Goal: Information Seeking & Learning: Understand process/instructions

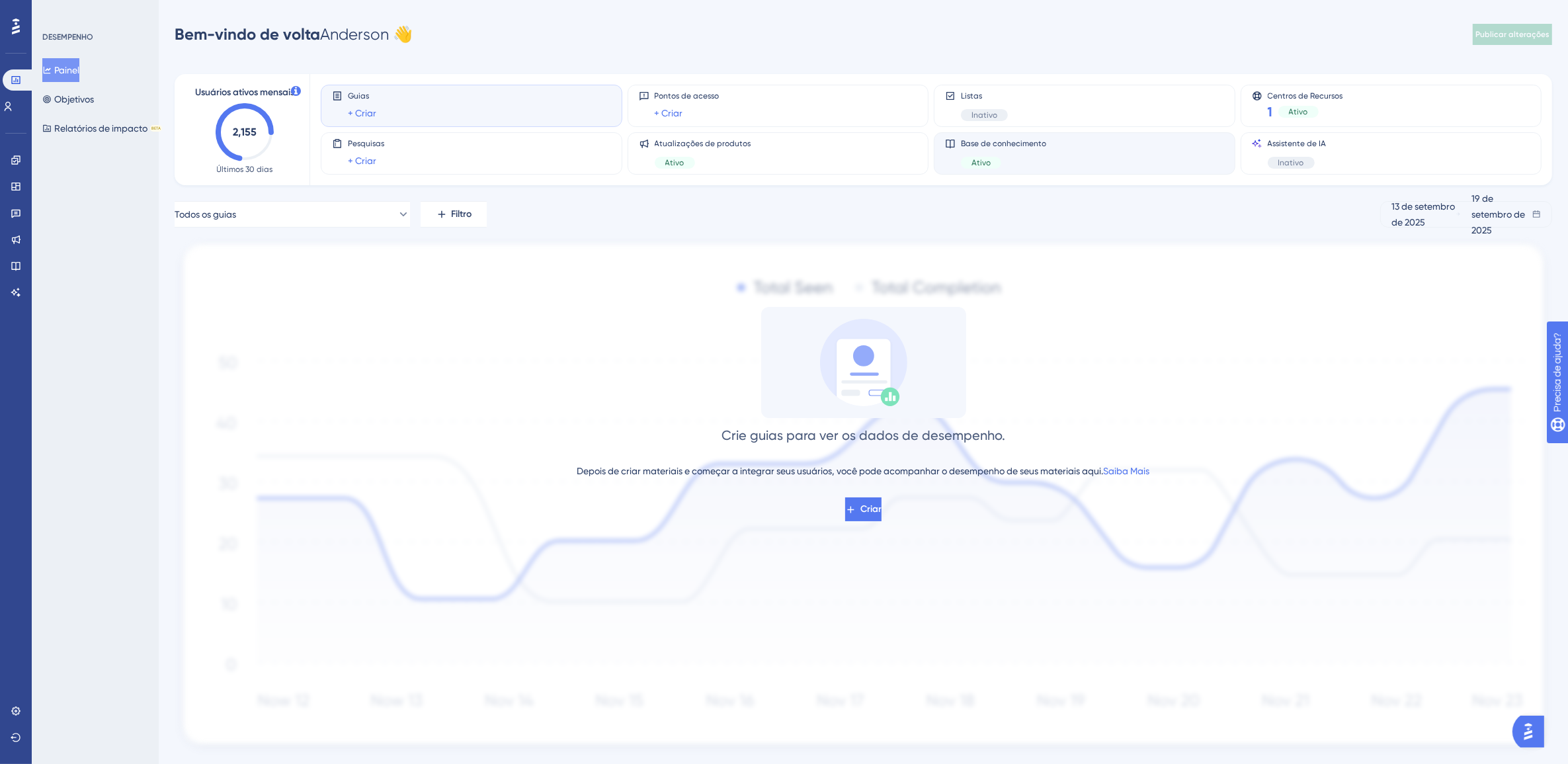
click at [976, 149] on div "Base de conhecimento Ativo" at bounding box center [1003, 154] width 85 height 30
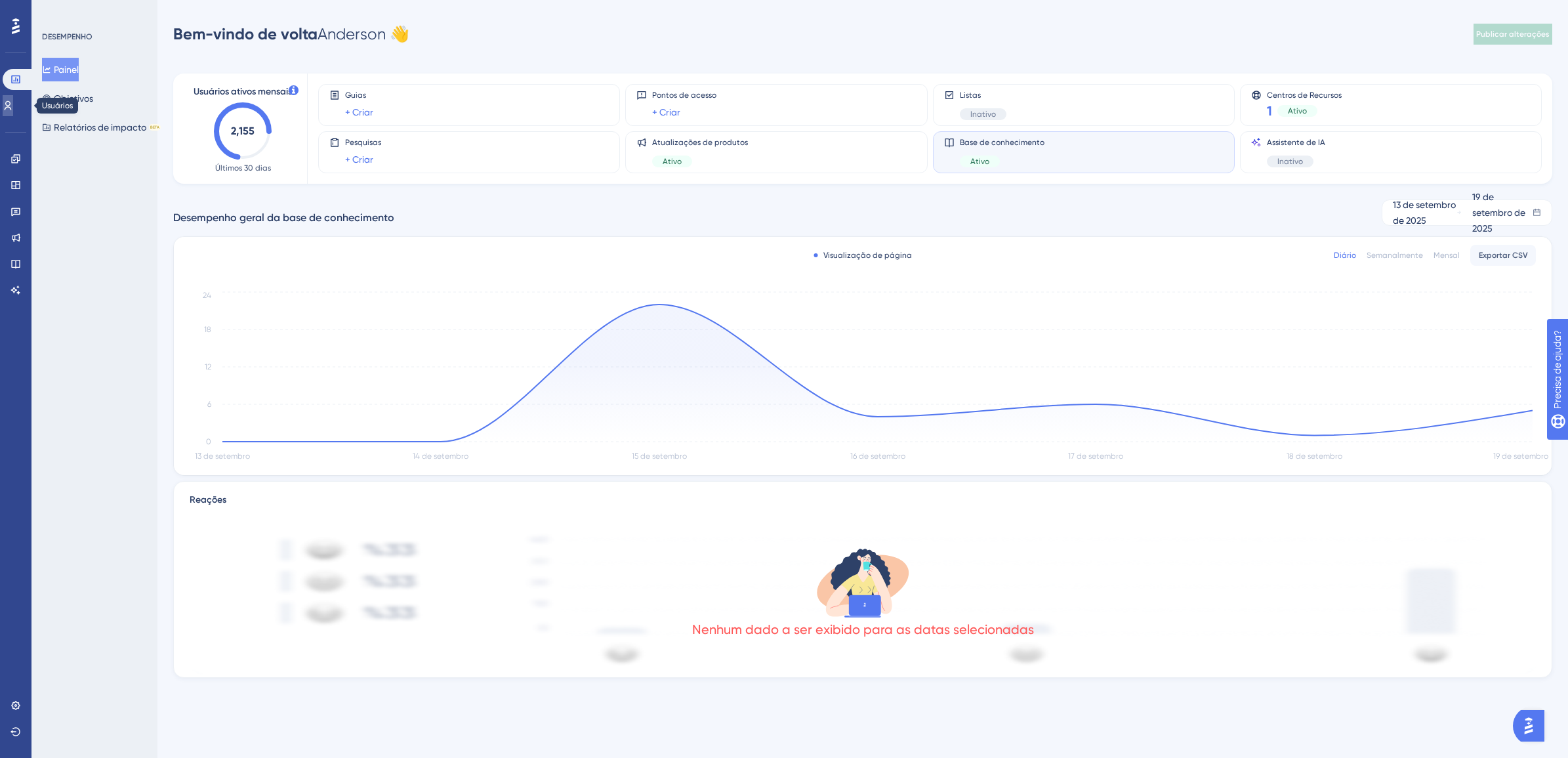
click at [13, 101] on icon at bounding box center [8, 106] width 11 height 11
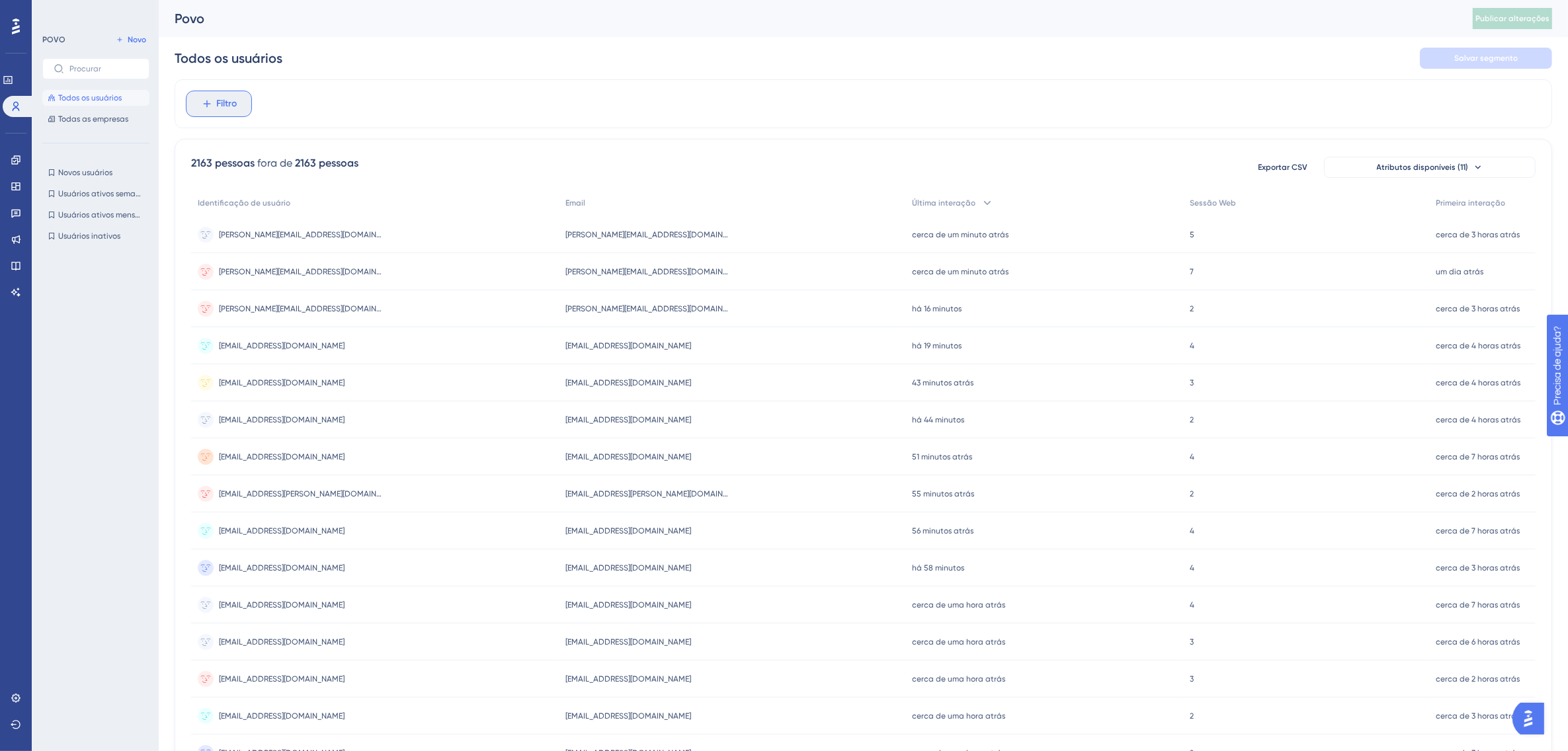
click at [207, 94] on button "Filtro" at bounding box center [219, 103] width 66 height 26
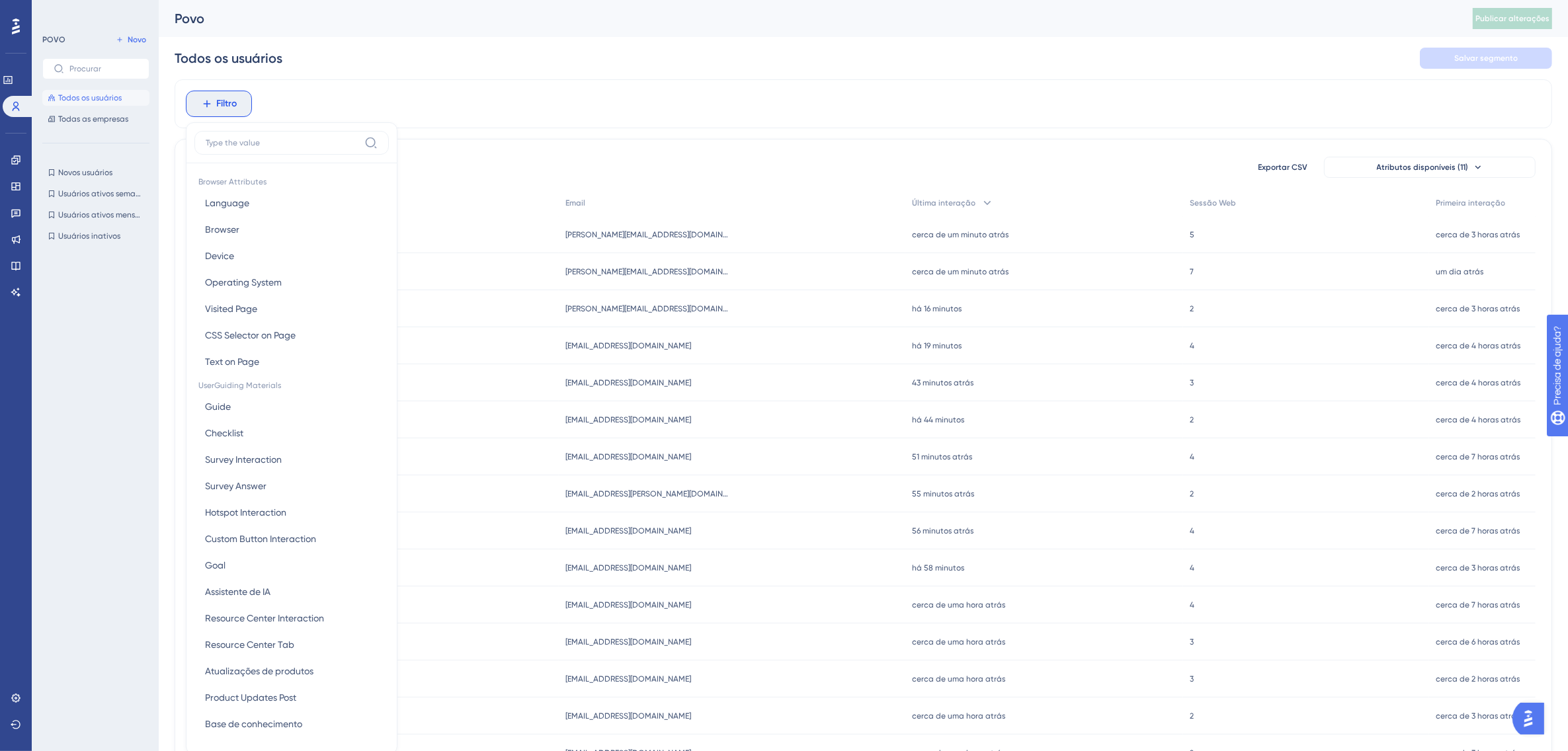
scroll to position [57, 0]
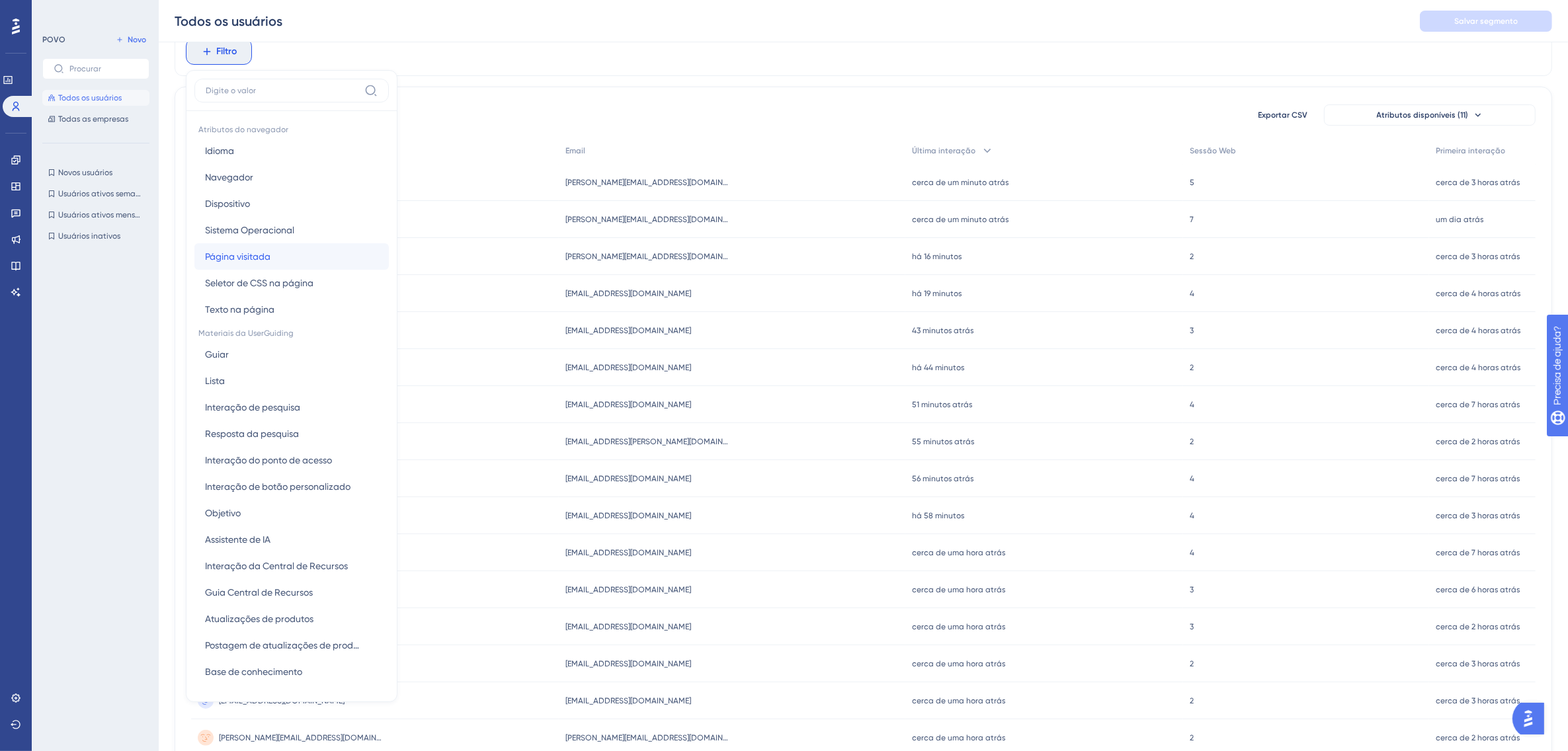
click at [313, 258] on button "Página visitada Página visitada" at bounding box center [291, 256] width 194 height 26
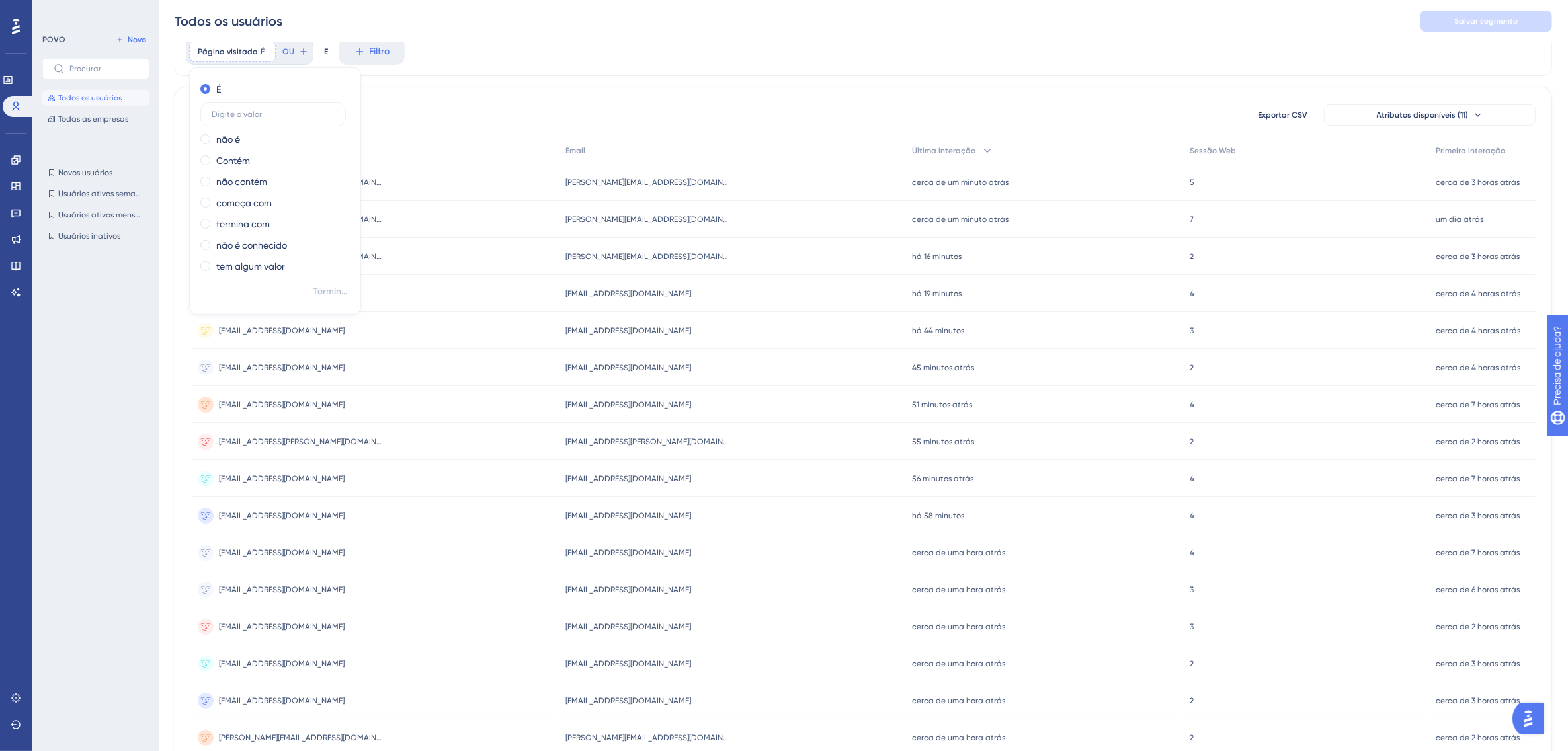
click at [450, 31] on div "Todos os usuários Salvar segmento" at bounding box center [863, 21] width 1409 height 42
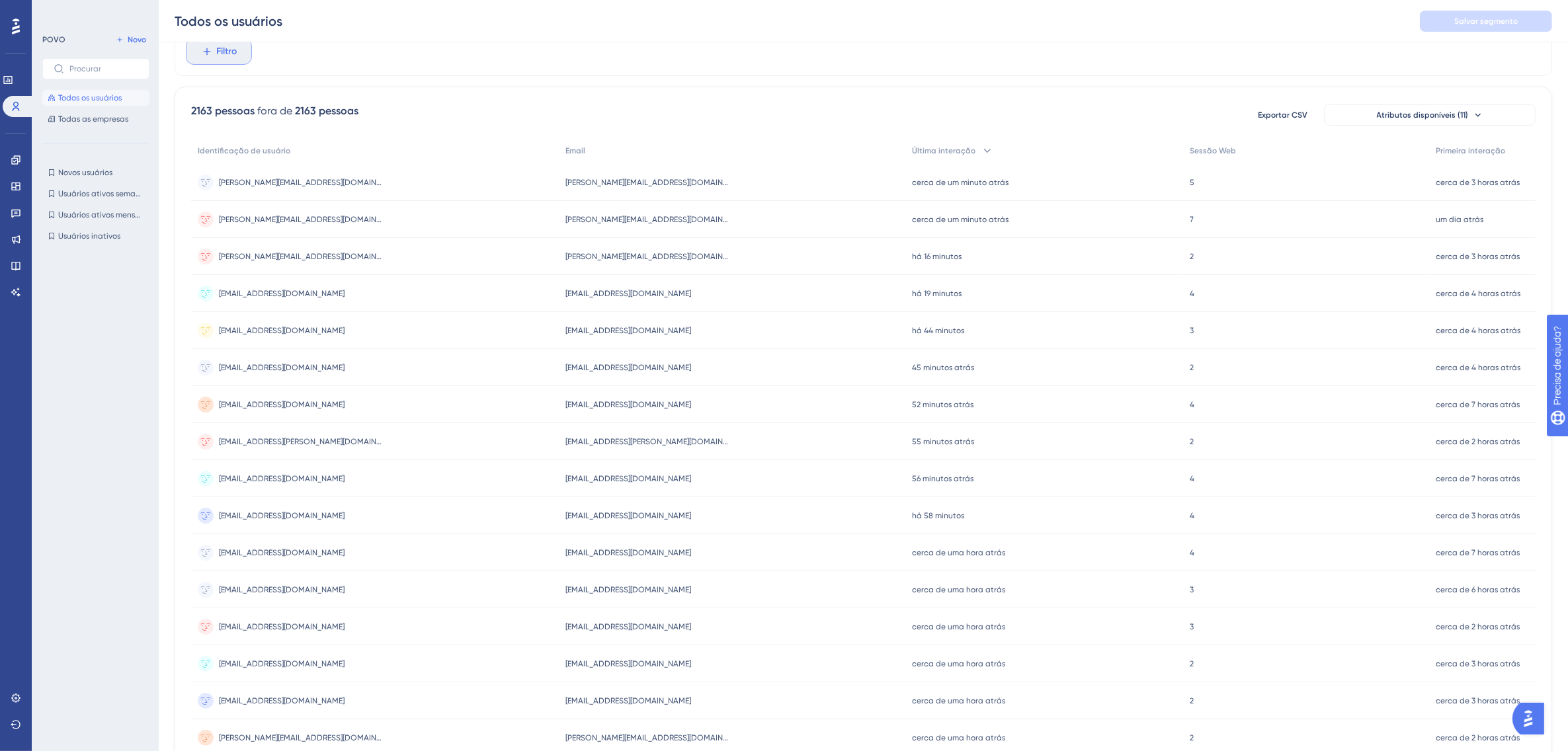
click at [238, 51] on button "Filtro" at bounding box center [219, 51] width 66 height 26
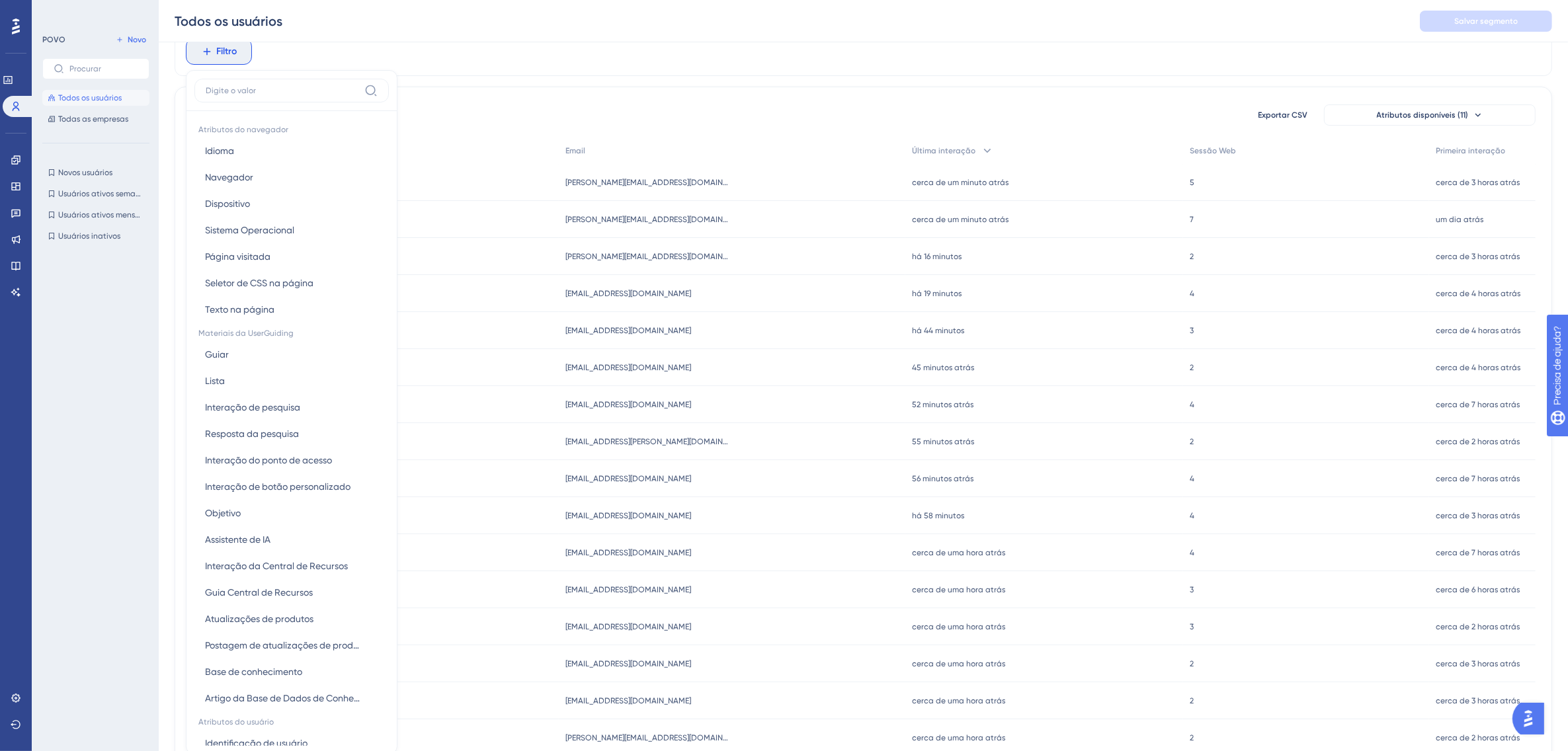
scroll to position [94, 0]
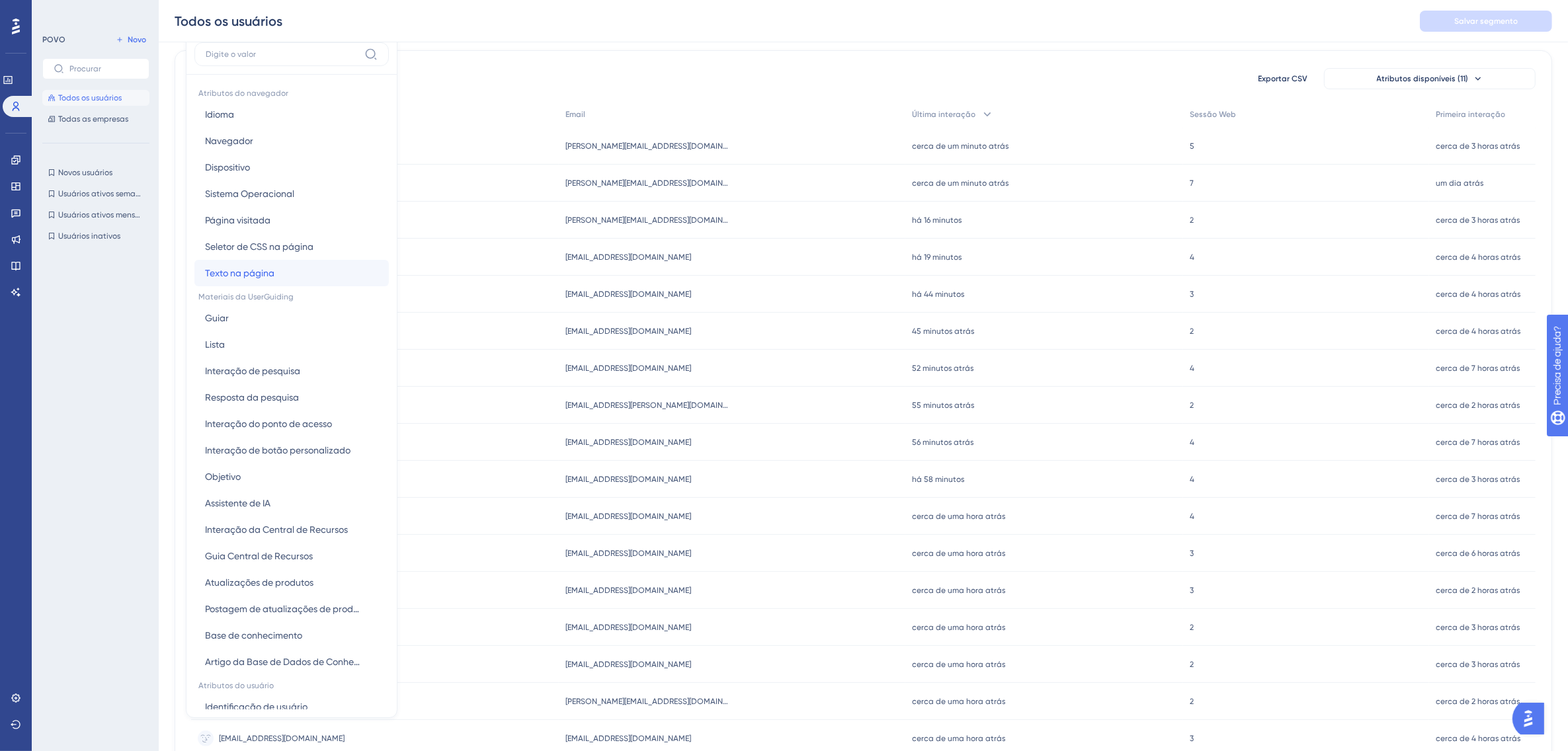
click at [335, 273] on button "Texto na página Texto na página" at bounding box center [291, 273] width 194 height 26
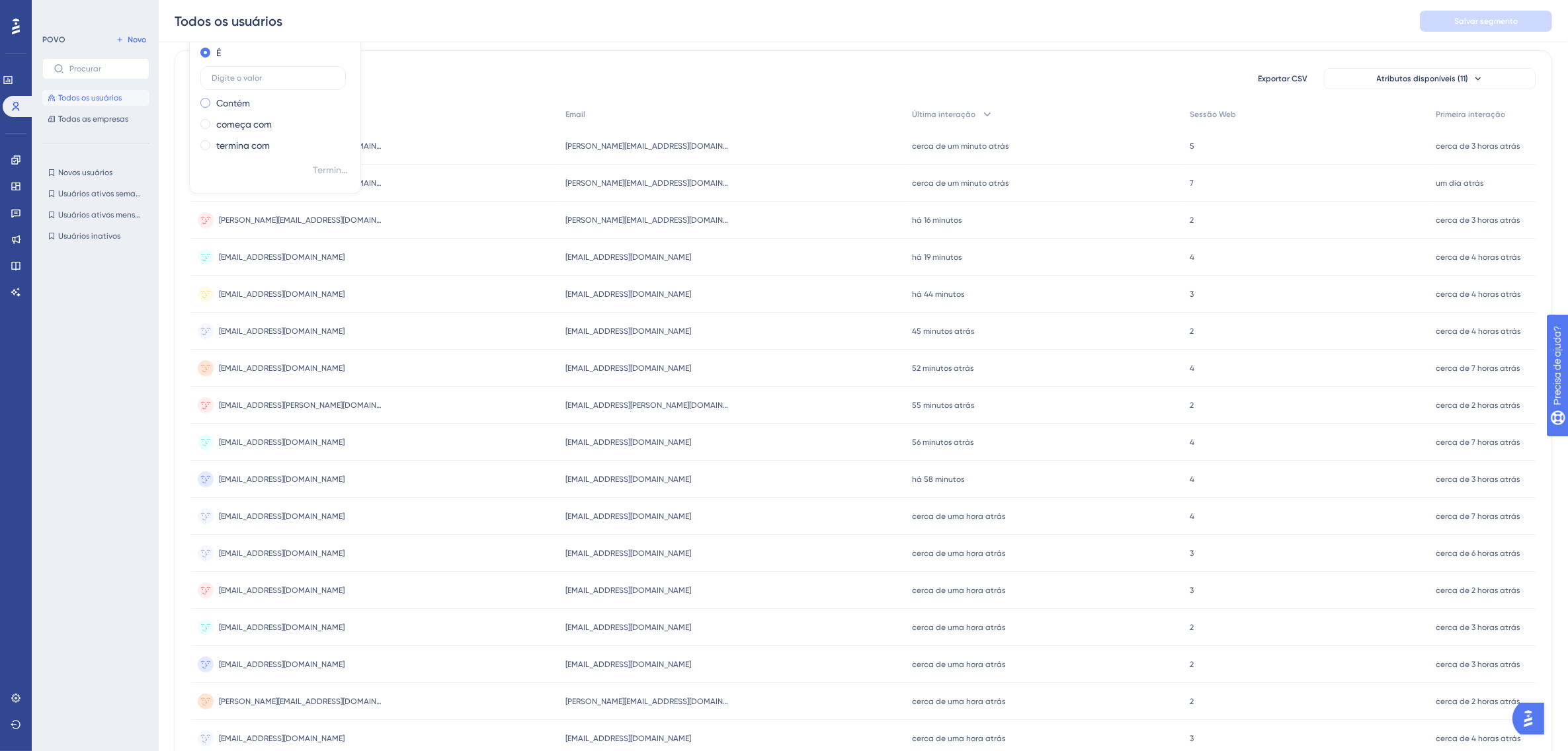
click at [222, 100] on label "Contém" at bounding box center [233, 103] width 34 height 16
click at [209, 57] on div "É" at bounding box center [272, 52] width 144 height 16
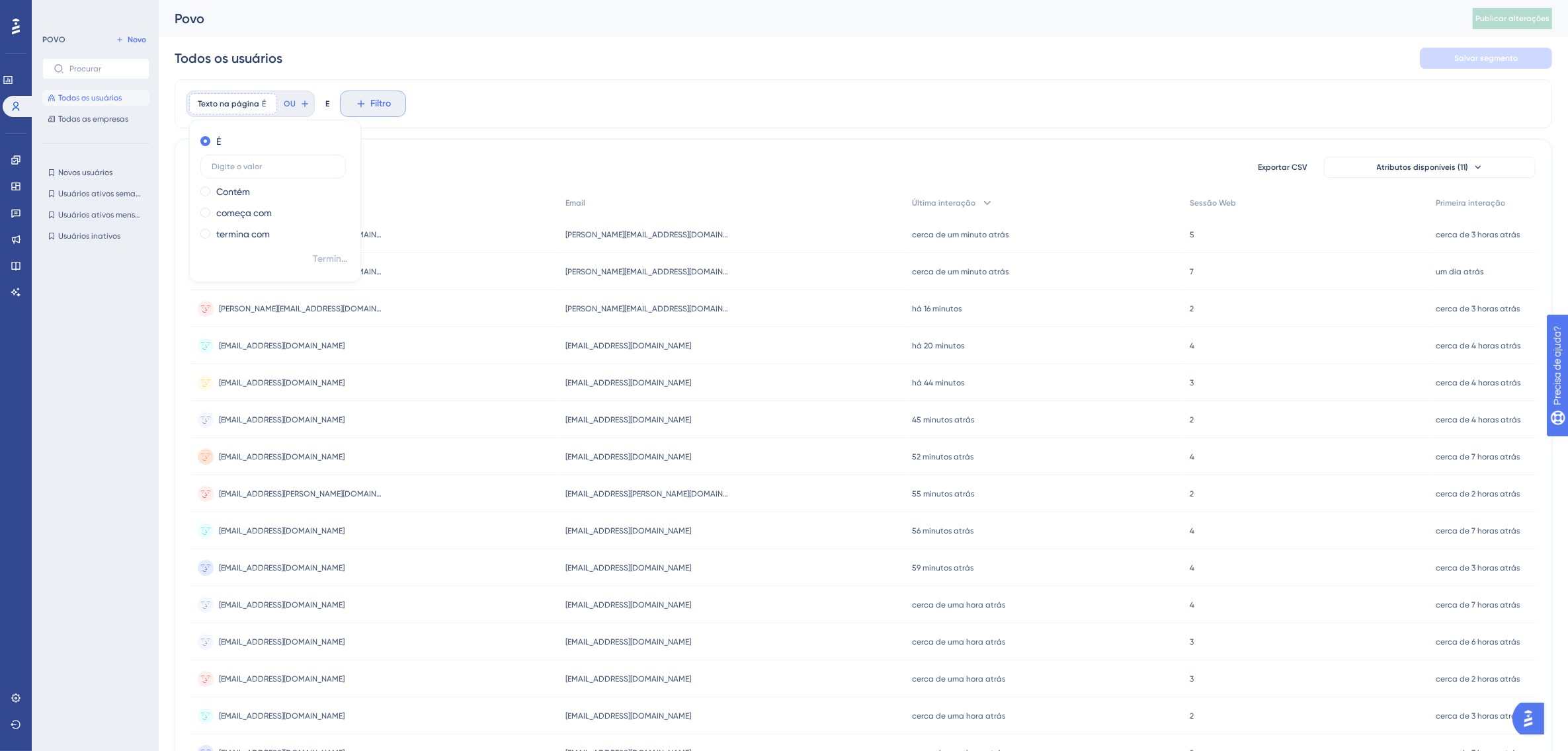
click at [224, 106] on span "Texto na página" at bounding box center [228, 104] width 62 height 11
click at [219, 111] on span "Filtro" at bounding box center [227, 104] width 20 height 16
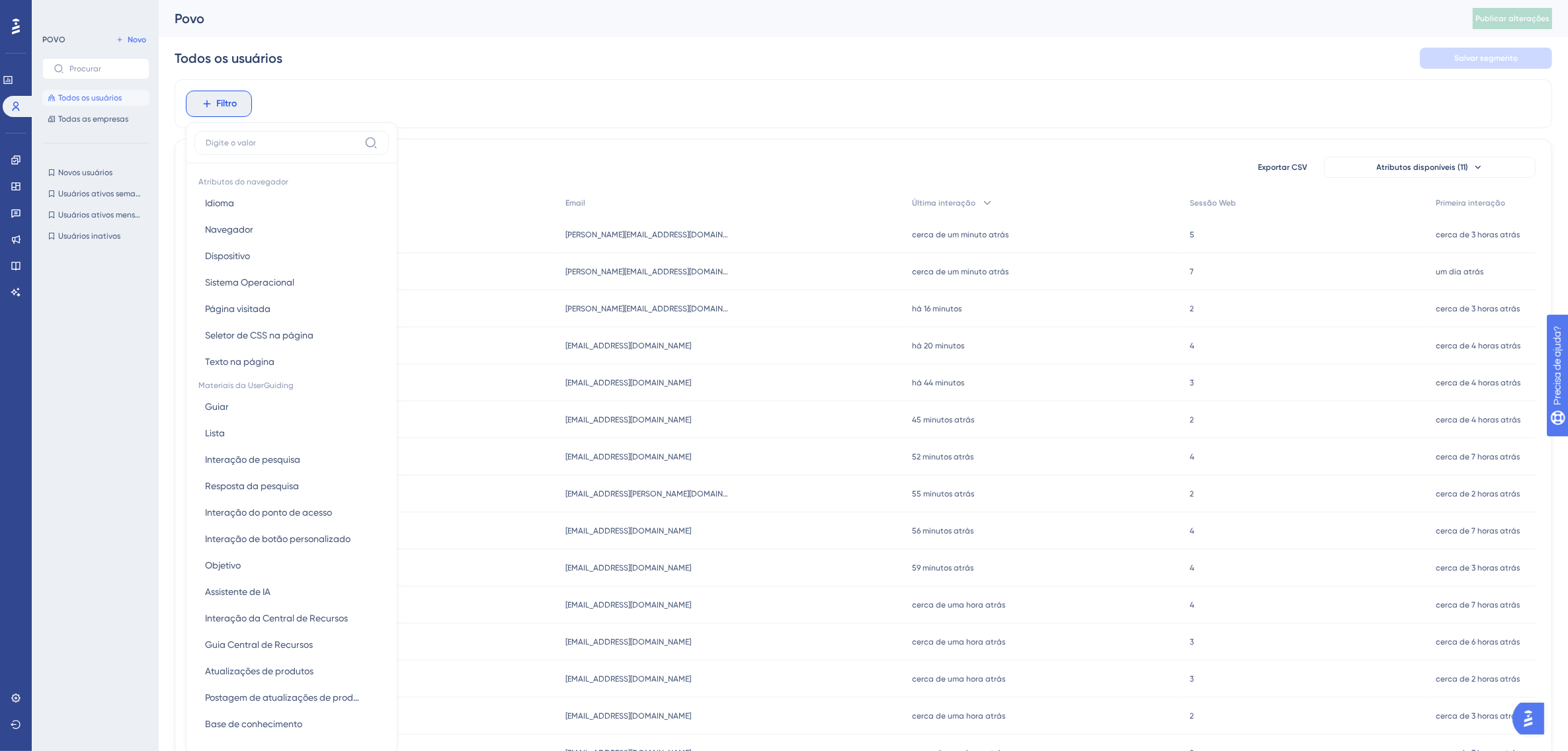
scroll to position [62, 0]
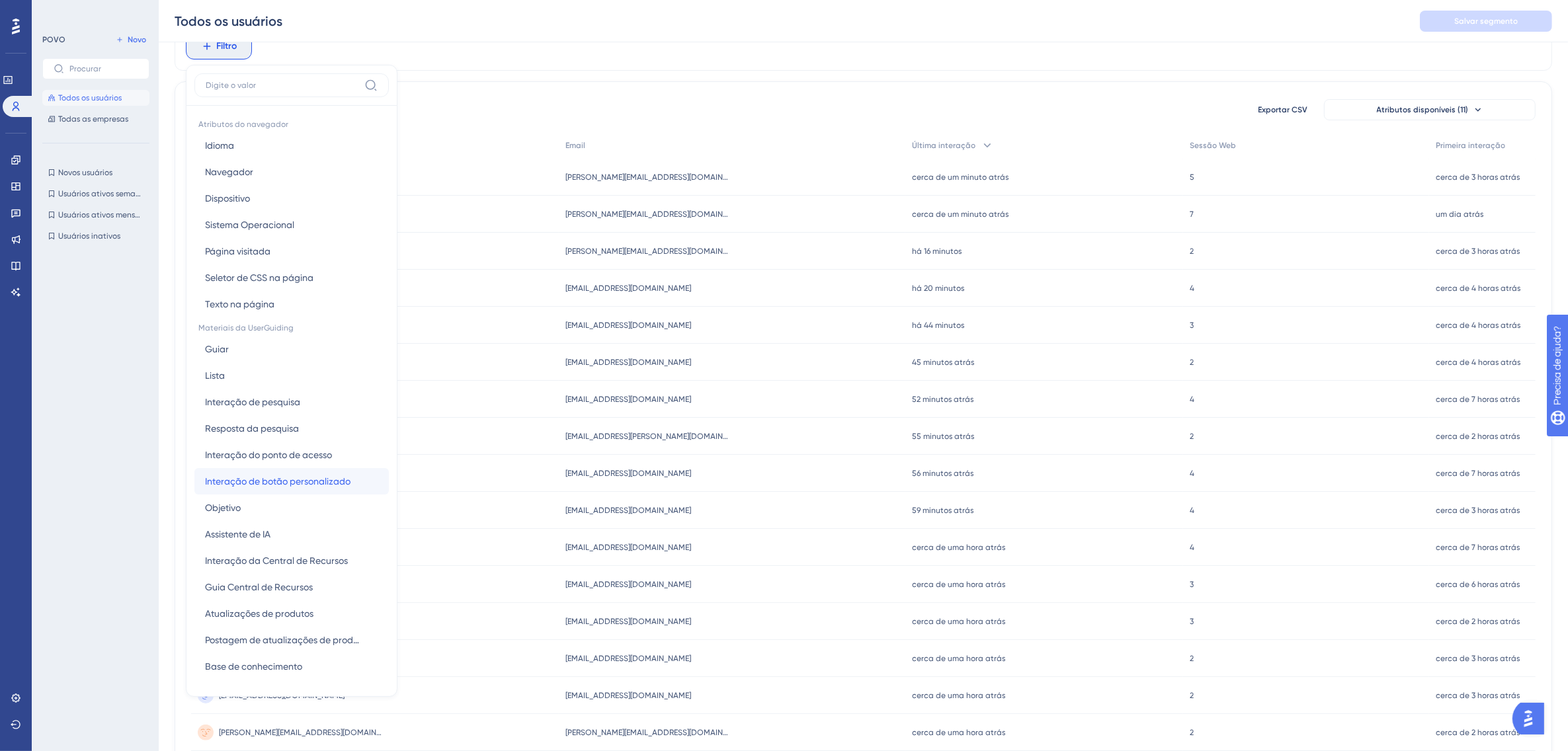
click at [326, 479] on span "Interação de botão personalizado" at bounding box center [278, 481] width 145 height 16
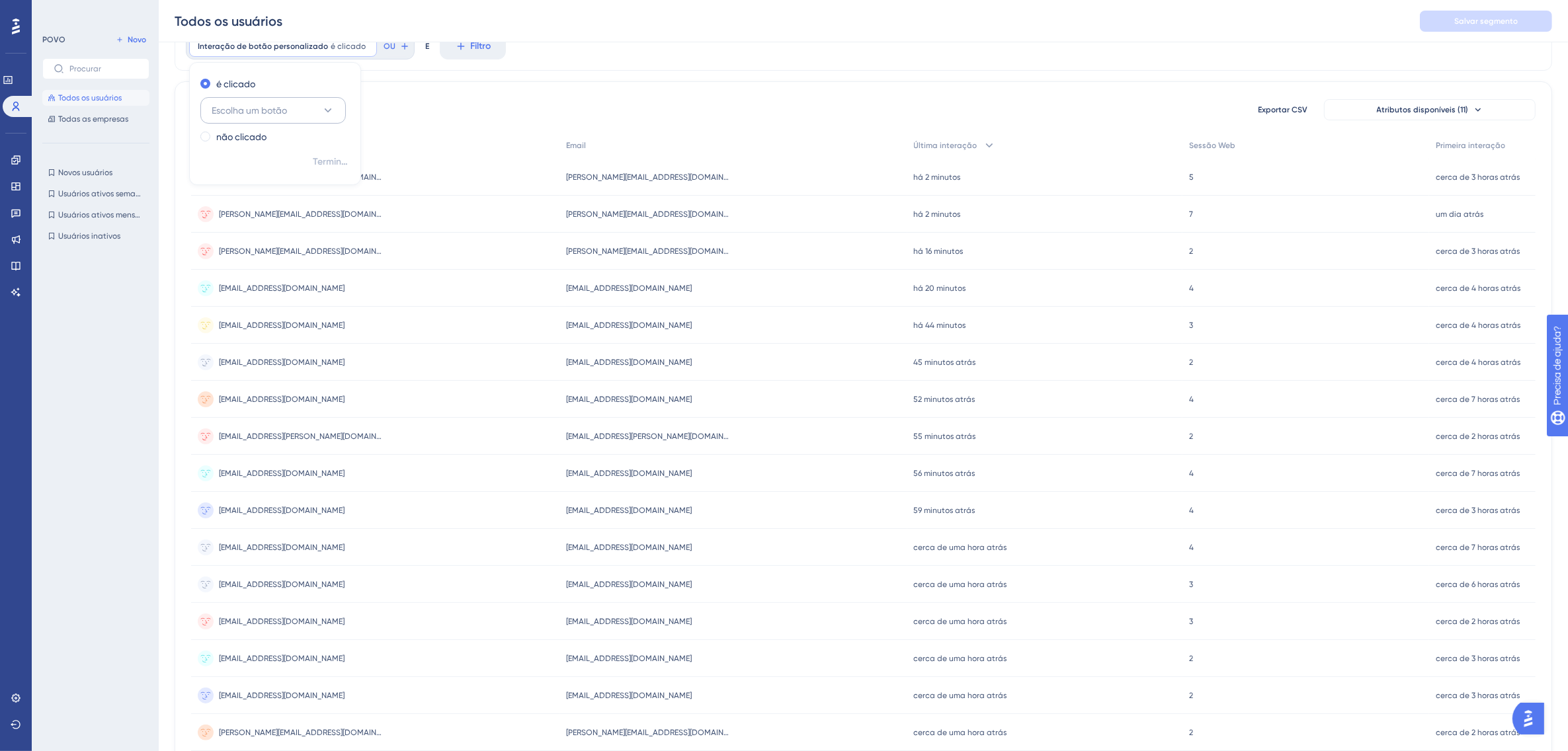
click at [286, 106] on span "Escolha um botão" at bounding box center [249, 110] width 75 height 16
click at [298, 144] on input at bounding box center [323, 149] width 207 height 11
click at [660, 62] on div "Interação de botão personalizado é clicado Retirar é clicado Escolha um botão N…" at bounding box center [863, 46] width 1378 height 49
click at [1527, 715] on img "Abra o AI Assistant Launcher" at bounding box center [1527, 718] width 24 height 24
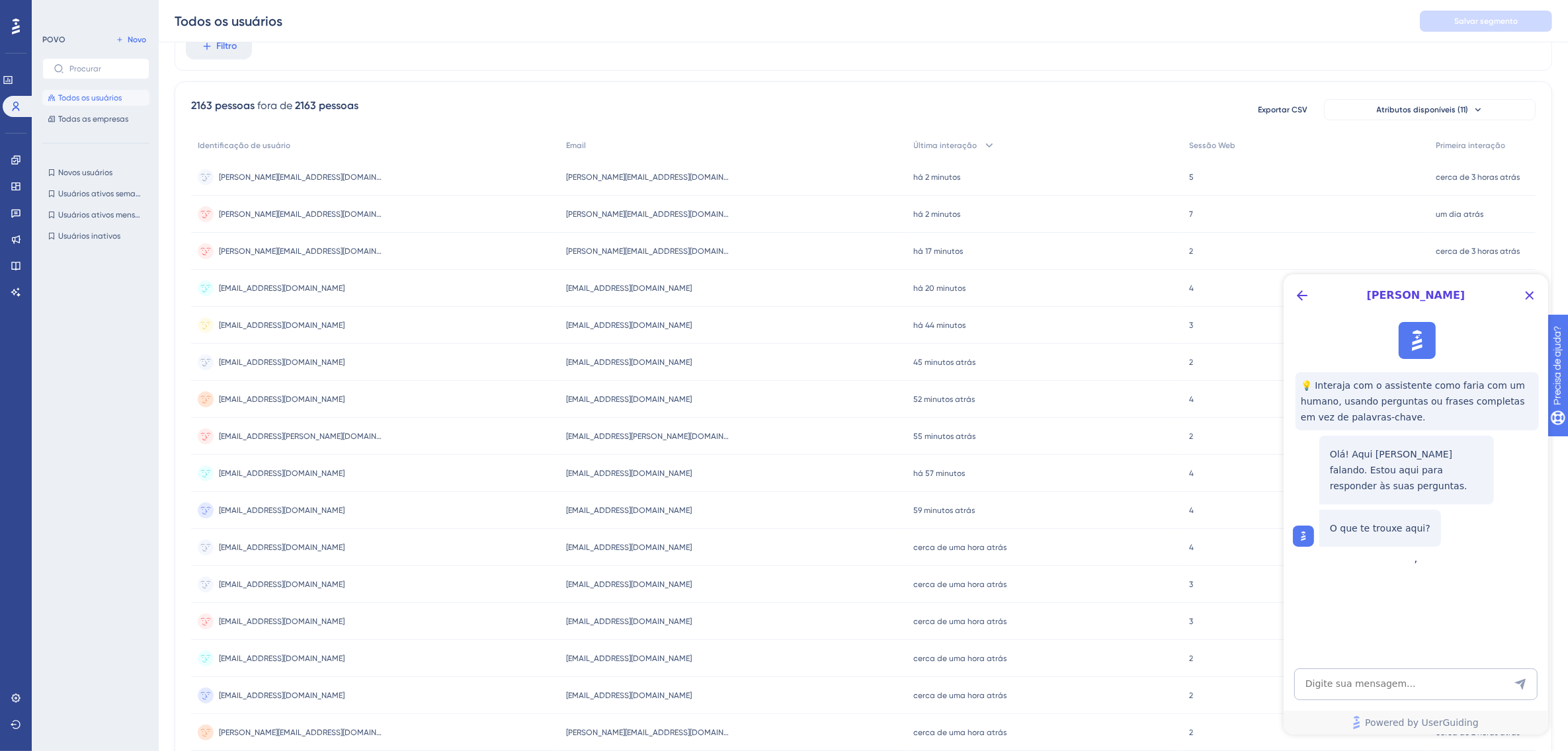
scroll to position [0, 0]
click at [1525, 293] on icon "Close Button" at bounding box center [1529, 294] width 16 height 16
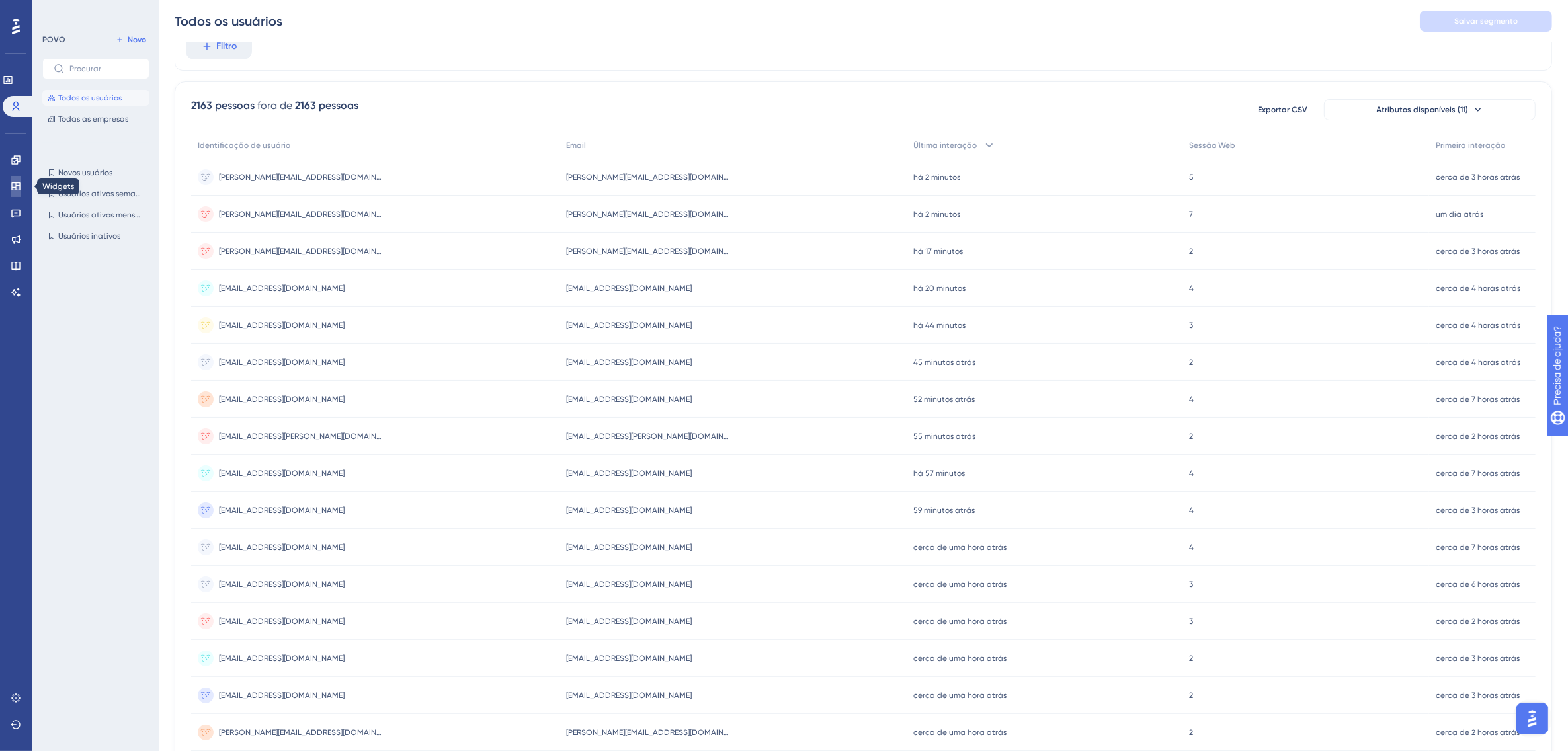
click at [20, 184] on icon at bounding box center [16, 186] width 11 height 11
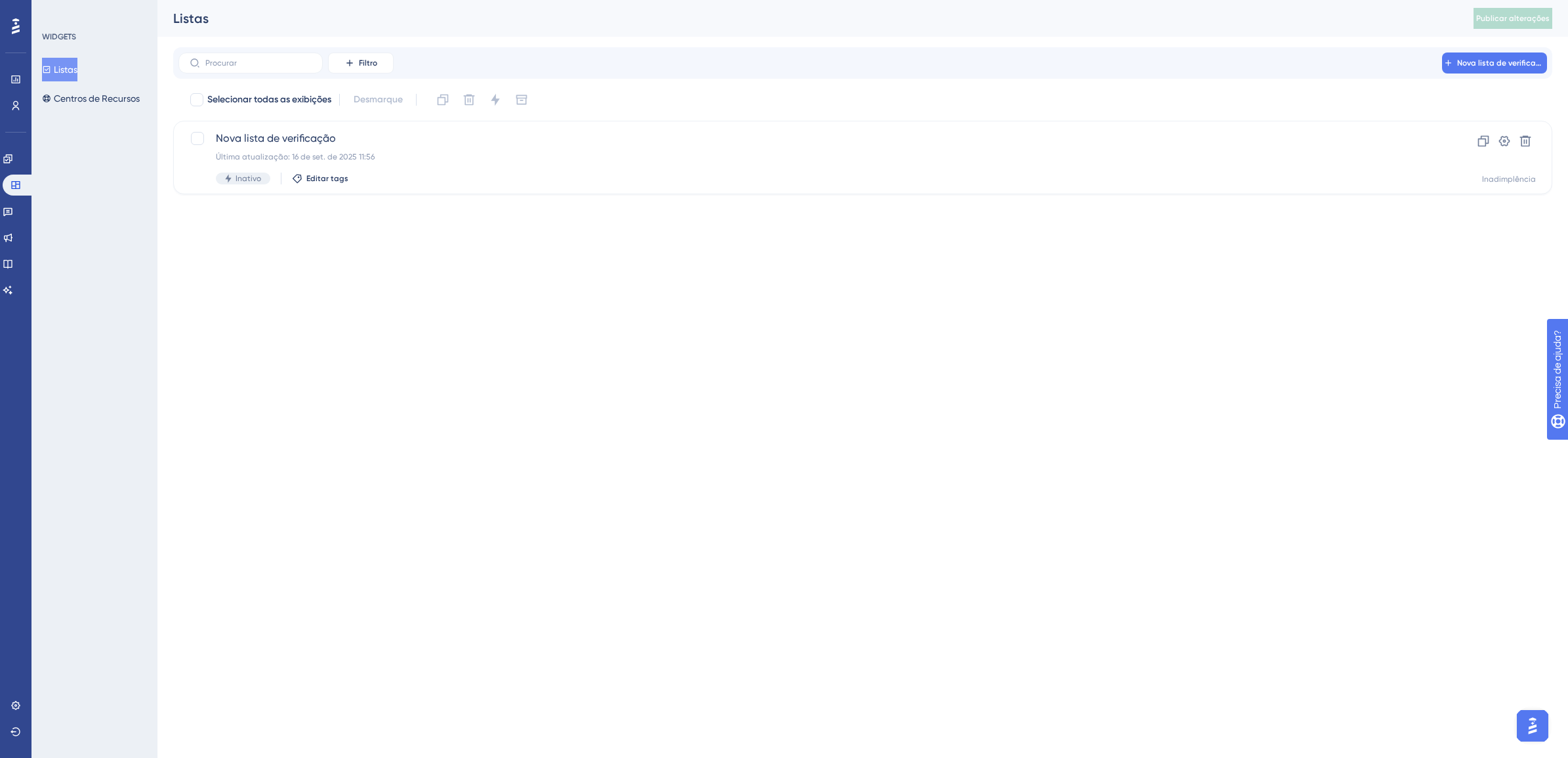
click at [13, 28] on icon at bounding box center [15, 26] width 8 height 16
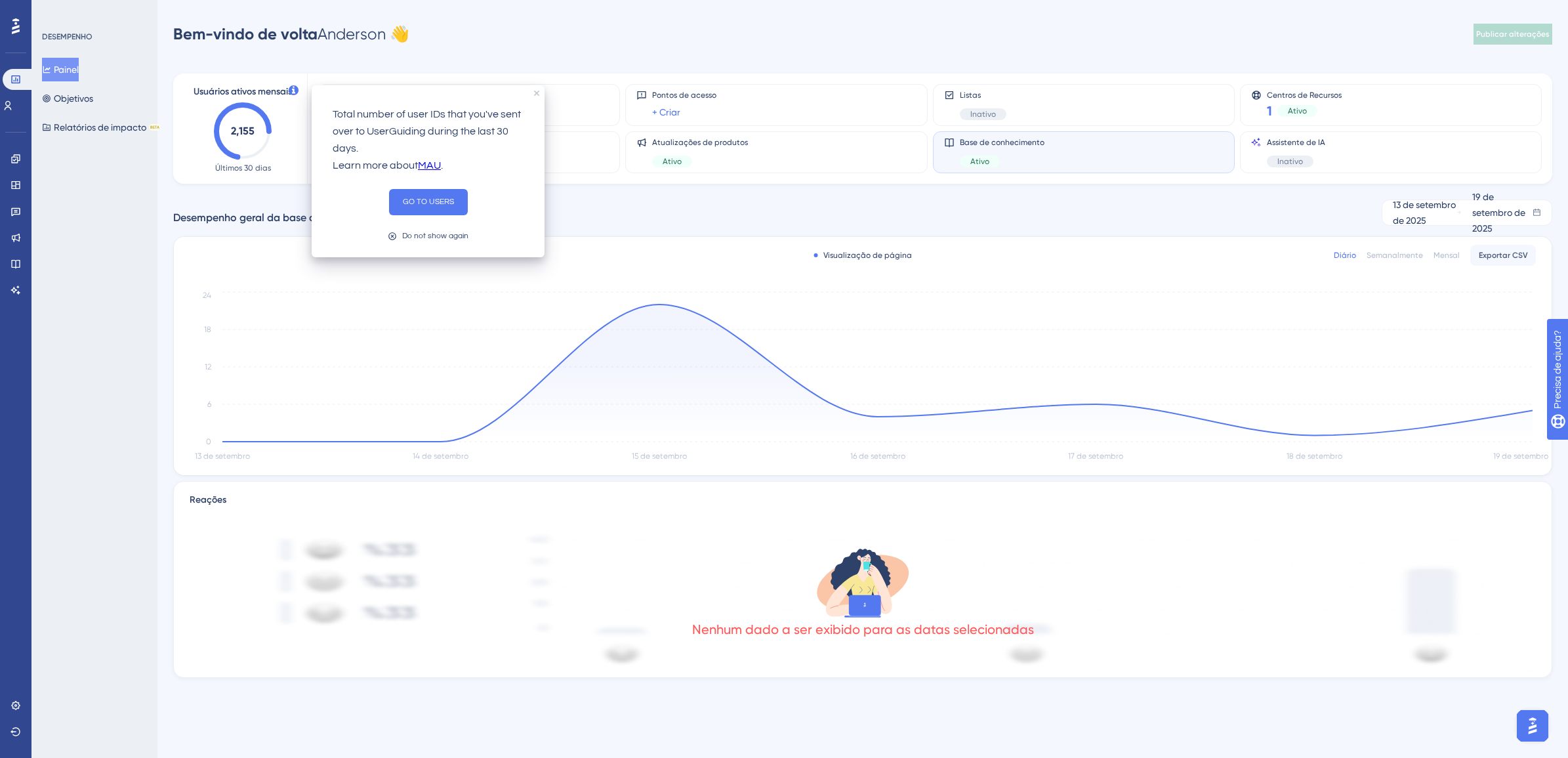
click at [294, 92] on icon at bounding box center [294, 90] width 10 height 10
click at [414, 218] on button "IR PARA USUÁRIOS" at bounding box center [429, 206] width 79 height 34
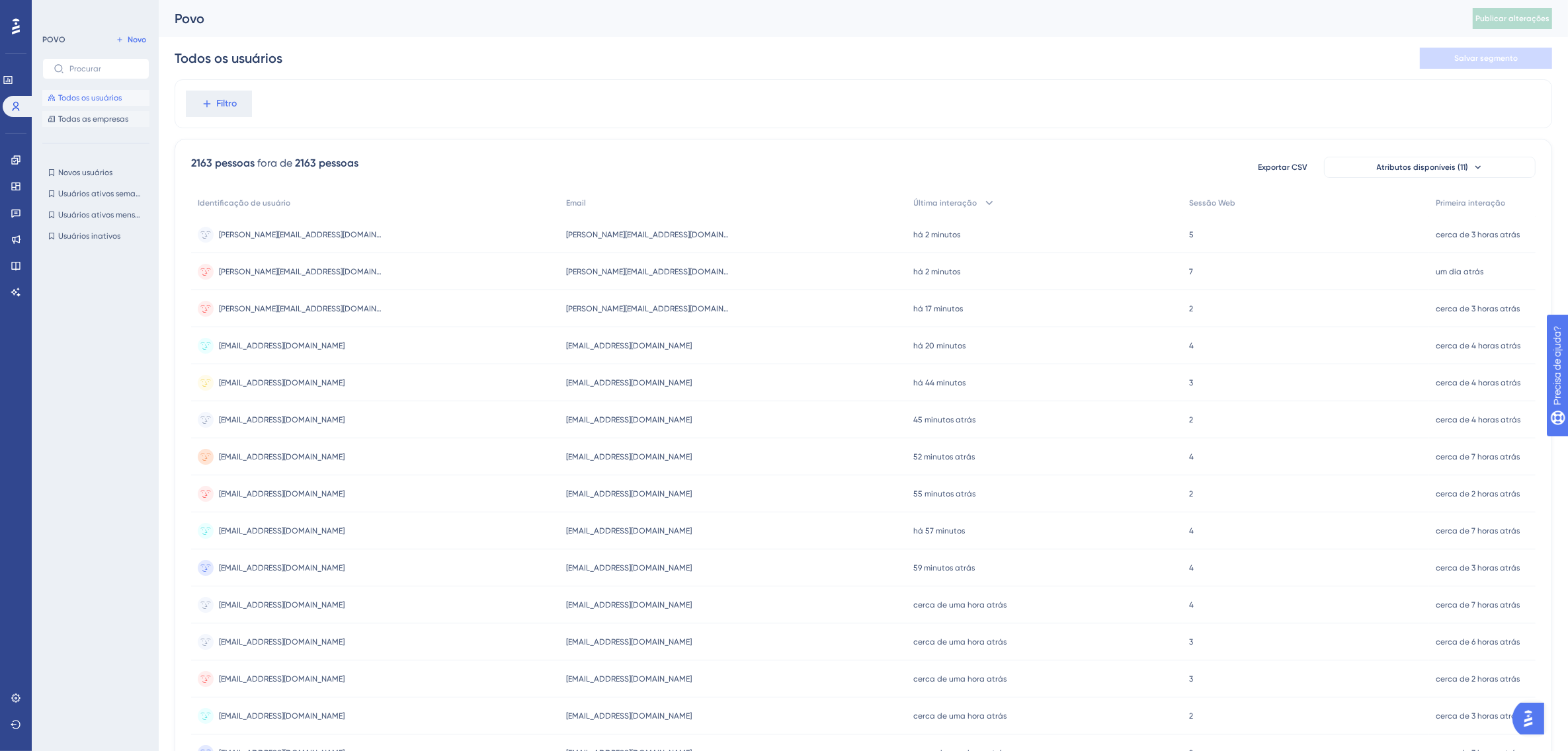
click at [78, 119] on span "Todas as empresas" at bounding box center [93, 119] width 70 height 11
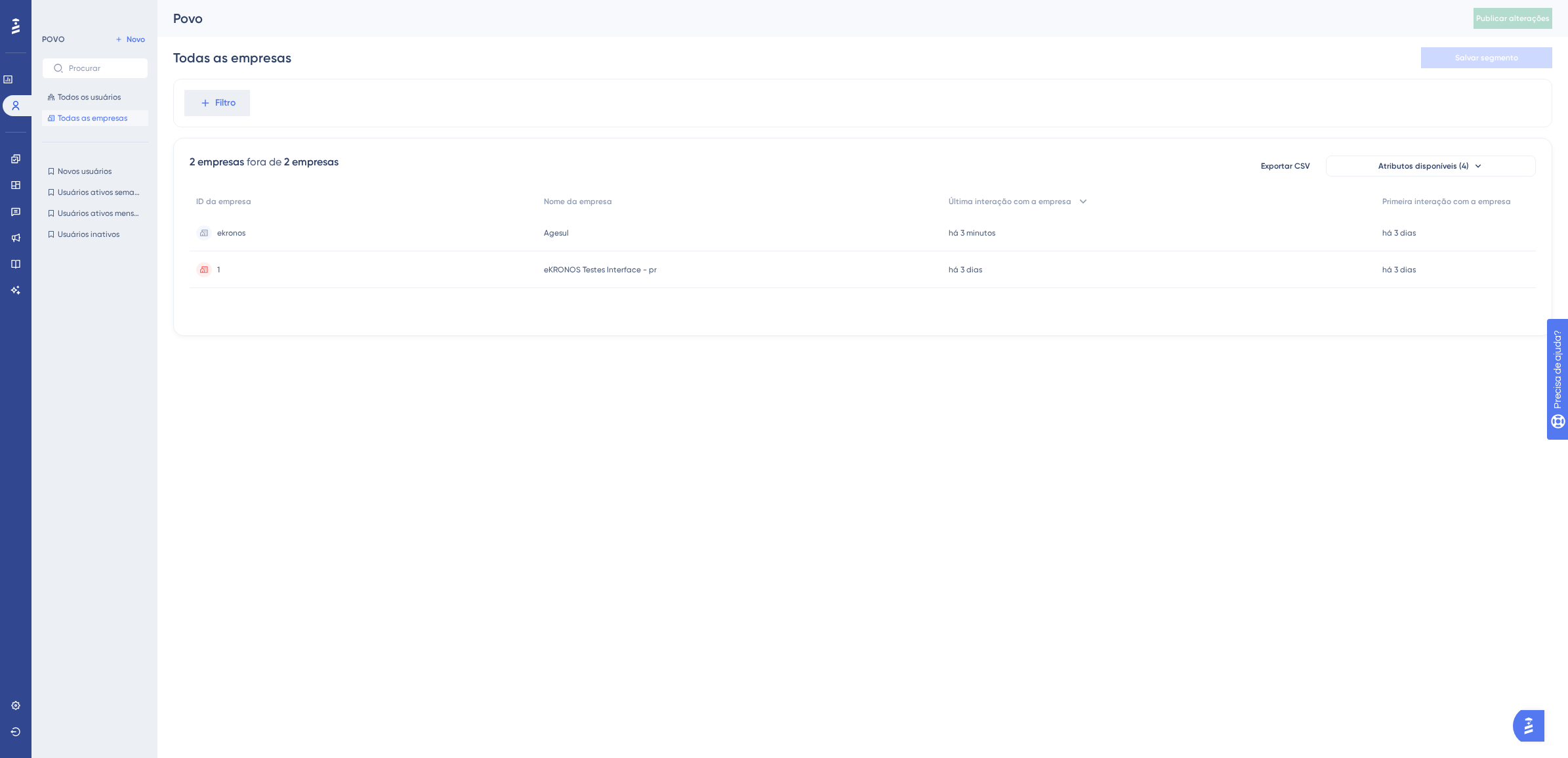
click at [593, 272] on span "eKRONOS Testes Interface - pr" at bounding box center [600, 270] width 113 height 11
click at [256, 243] on div "ekronos ekronos" at bounding box center [363, 233] width 347 height 37
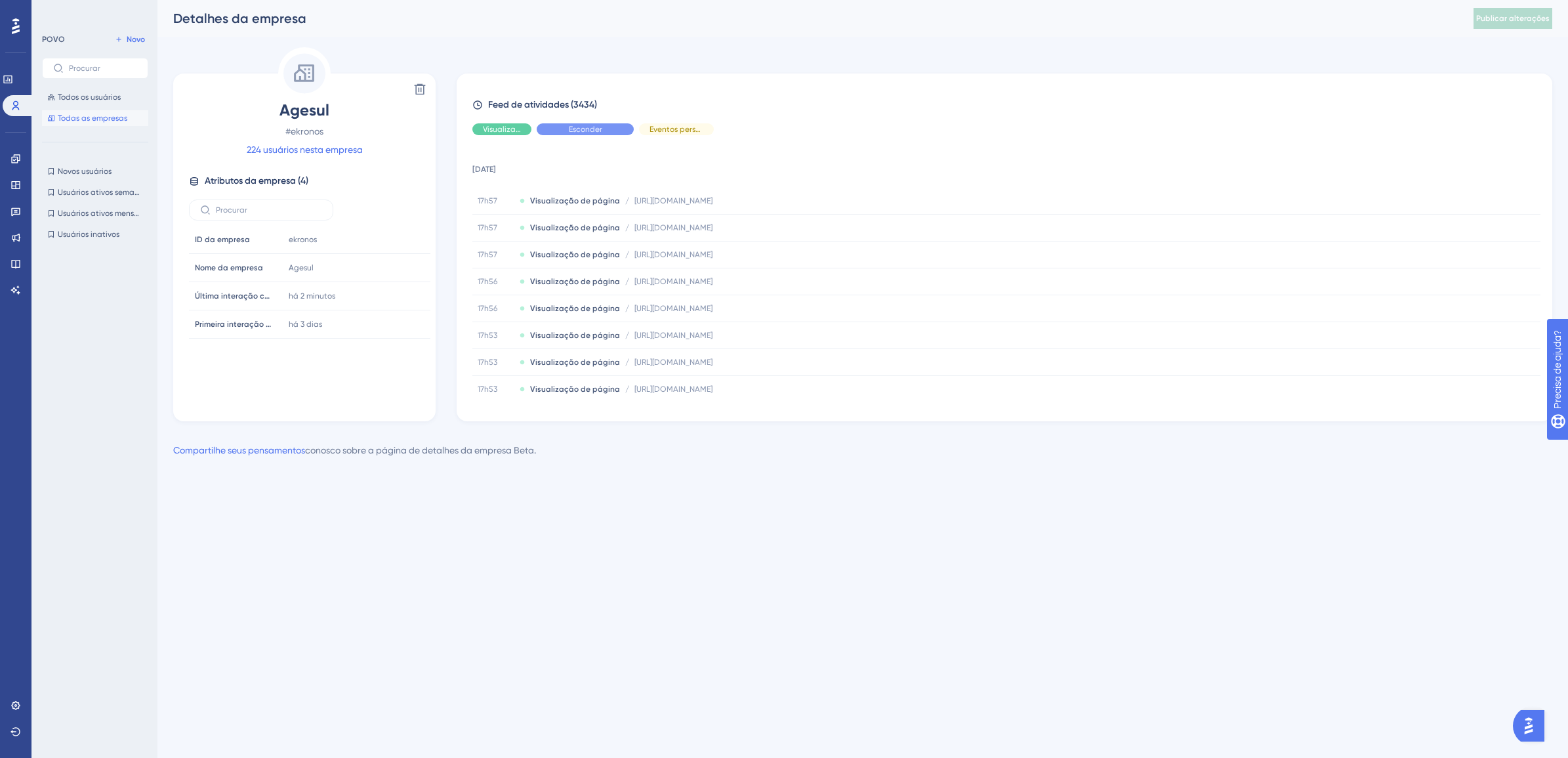
click at [612, 129] on div "Esconder" at bounding box center [585, 129] width 97 height 12
click at [678, 126] on span "Esconder" at bounding box center [676, 129] width 33 height 11
click at [303, 147] on link "224 usuários nesta empresa" at bounding box center [305, 149] width 116 height 16
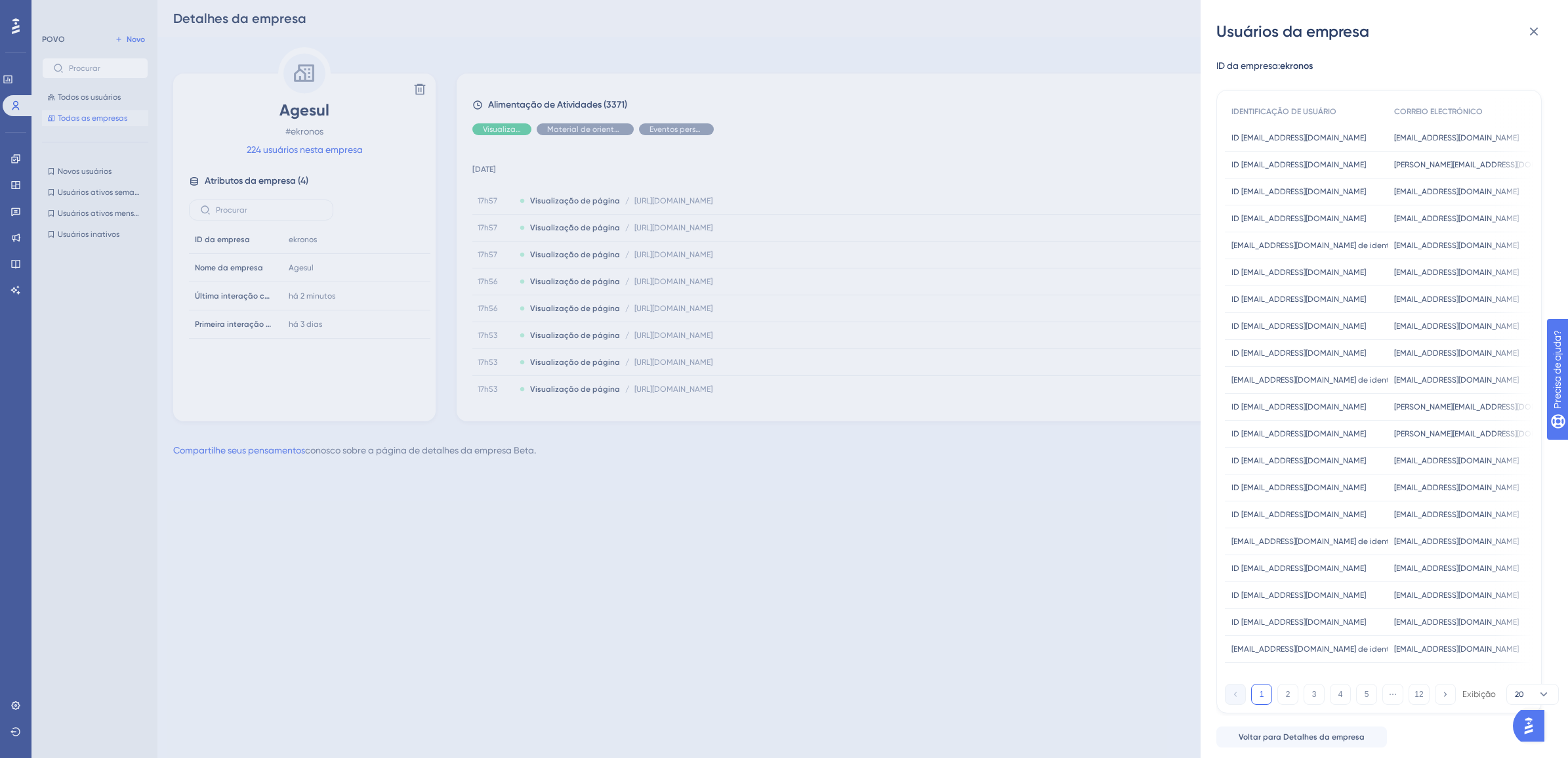
scroll to position [1, 0]
drag, startPoint x: 1543, startPoint y: 36, endPoint x: 1317, endPoint y: 13, distance: 227.2
click at [1544, 34] on button at bounding box center [1534, 31] width 26 height 26
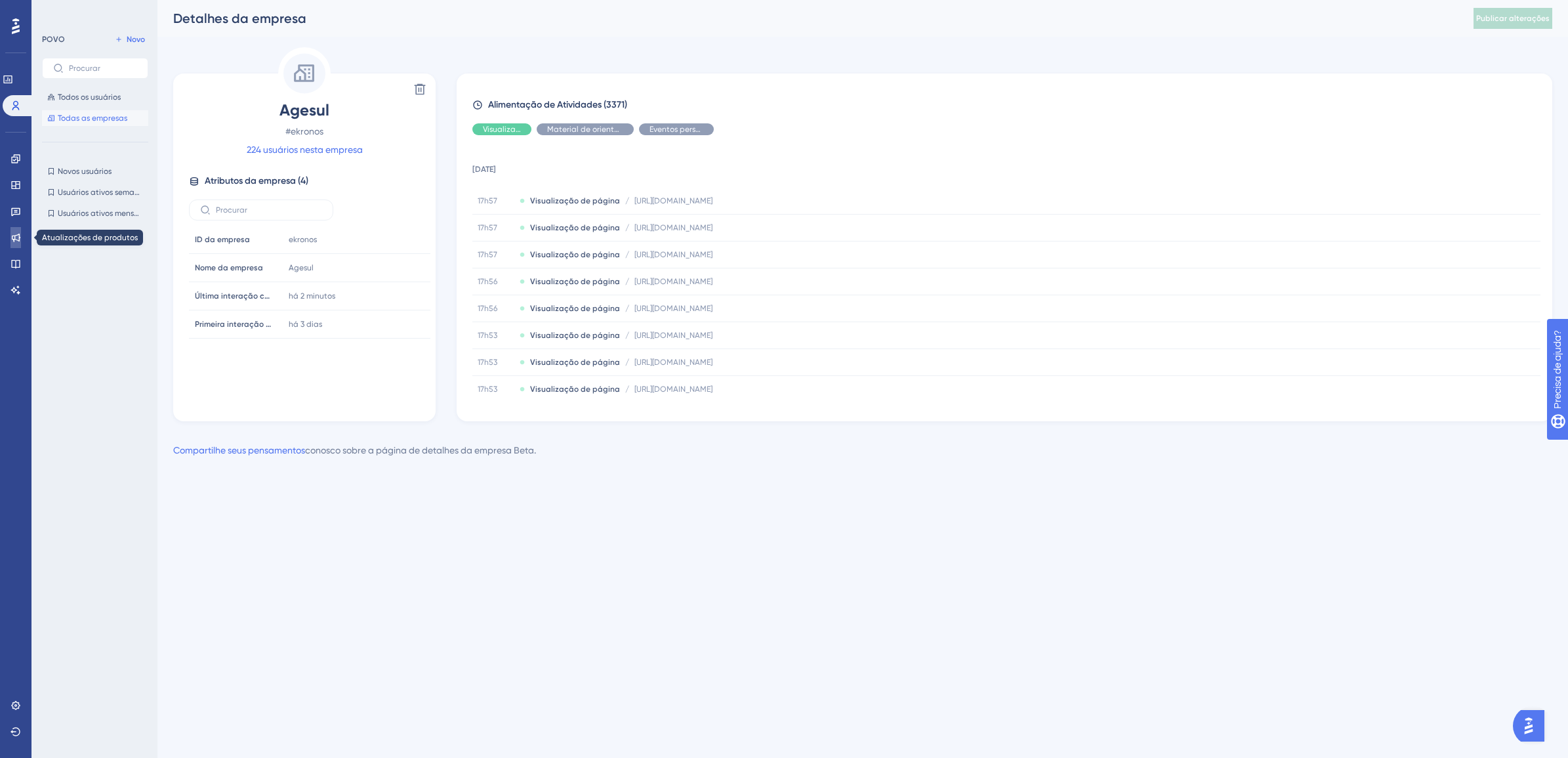
click at [11, 247] on link at bounding box center [16, 237] width 11 height 21
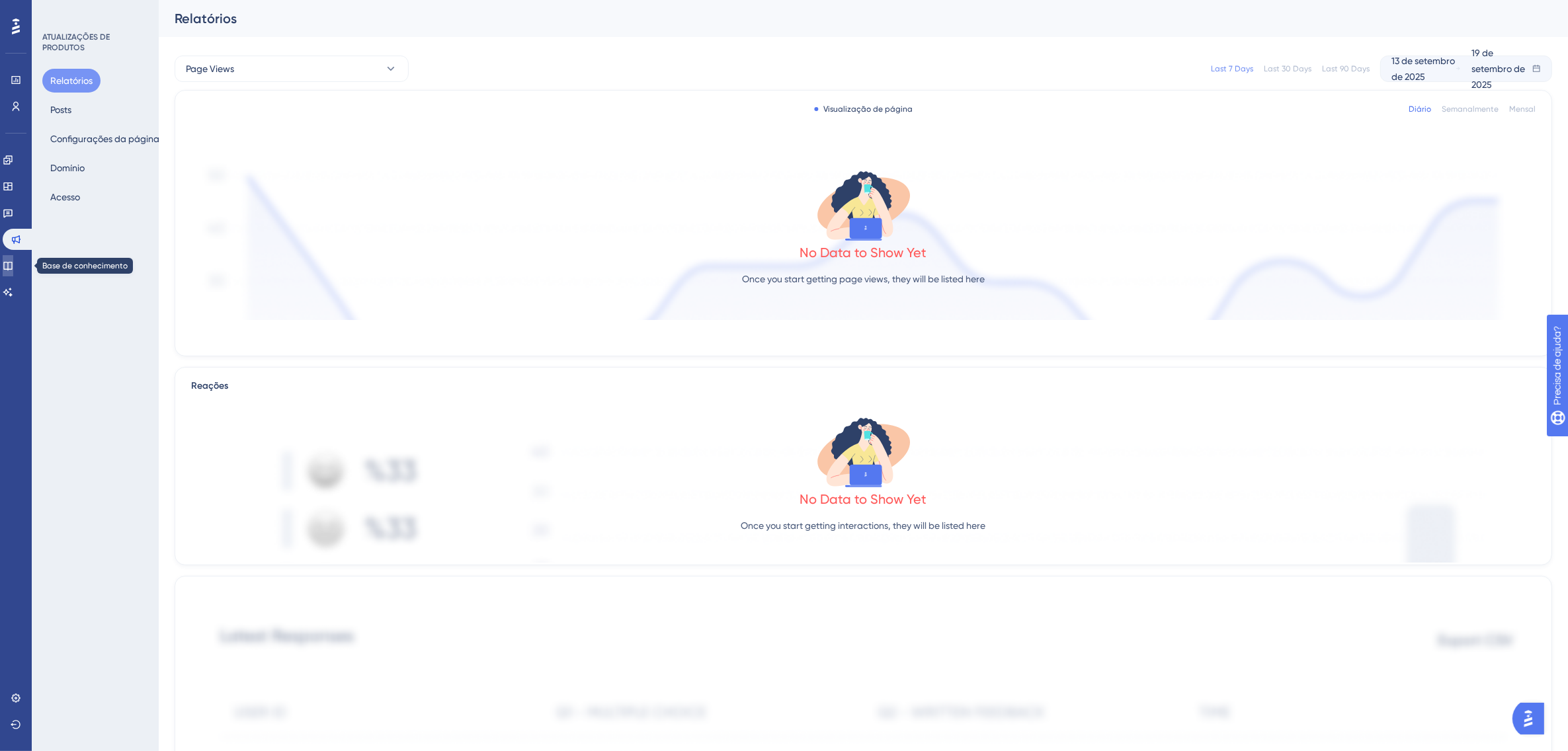
click at [12, 262] on icon at bounding box center [8, 266] width 8 height 8
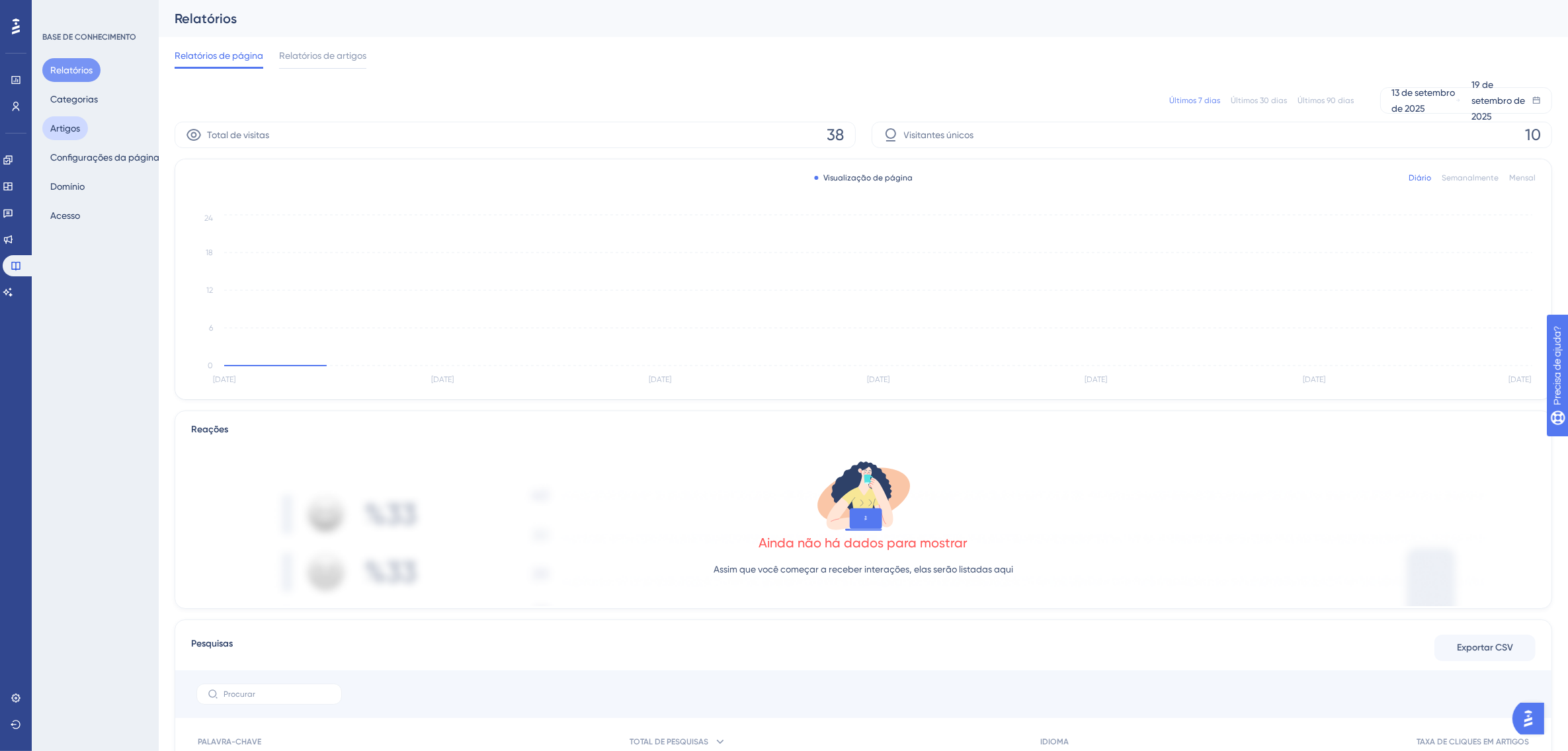
click at [77, 120] on button "Artigos" at bounding box center [65, 128] width 46 height 24
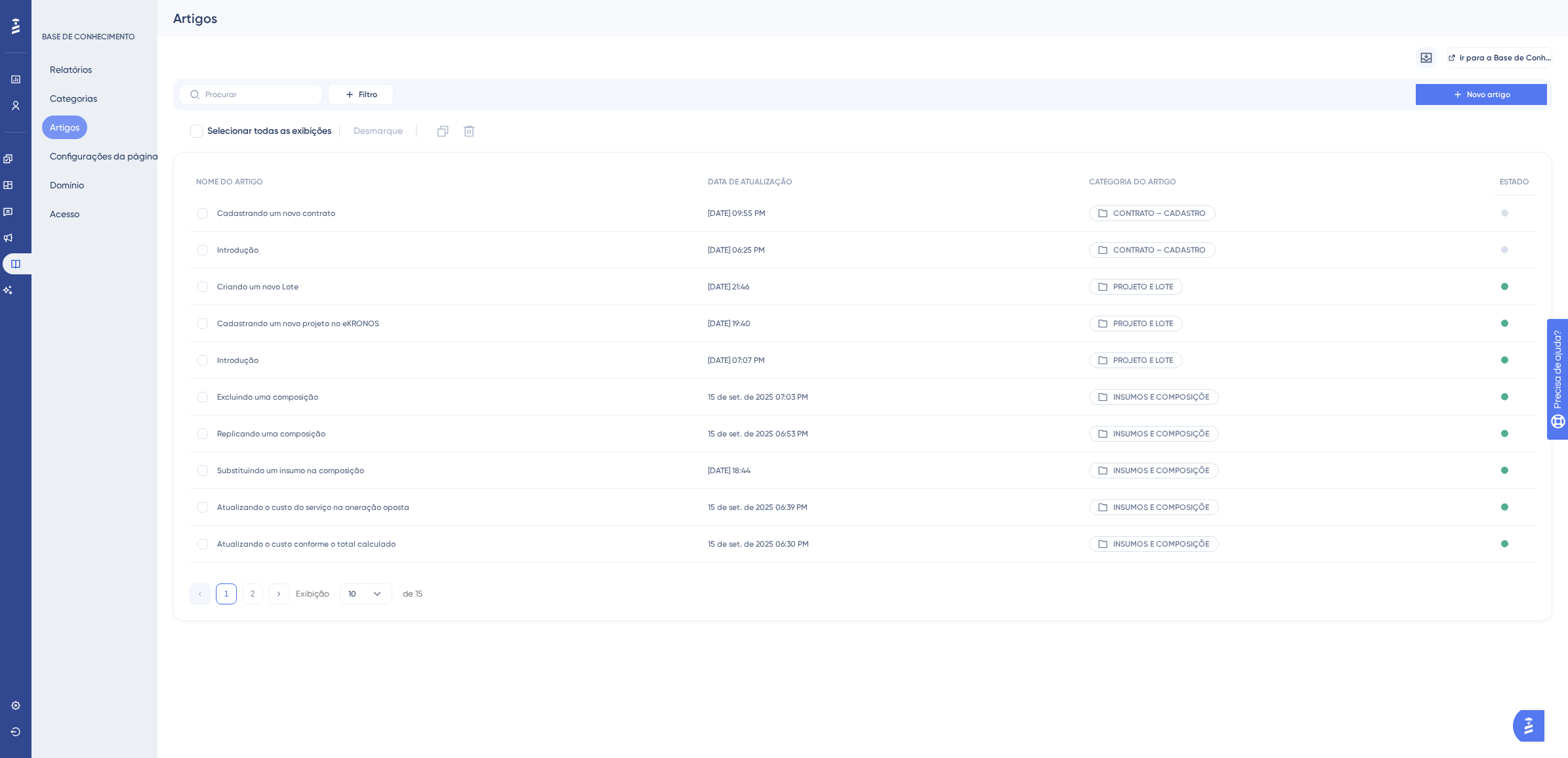
click at [311, 208] on span "Cadastrando um novo contrato" at bounding box center [321, 213] width 210 height 11
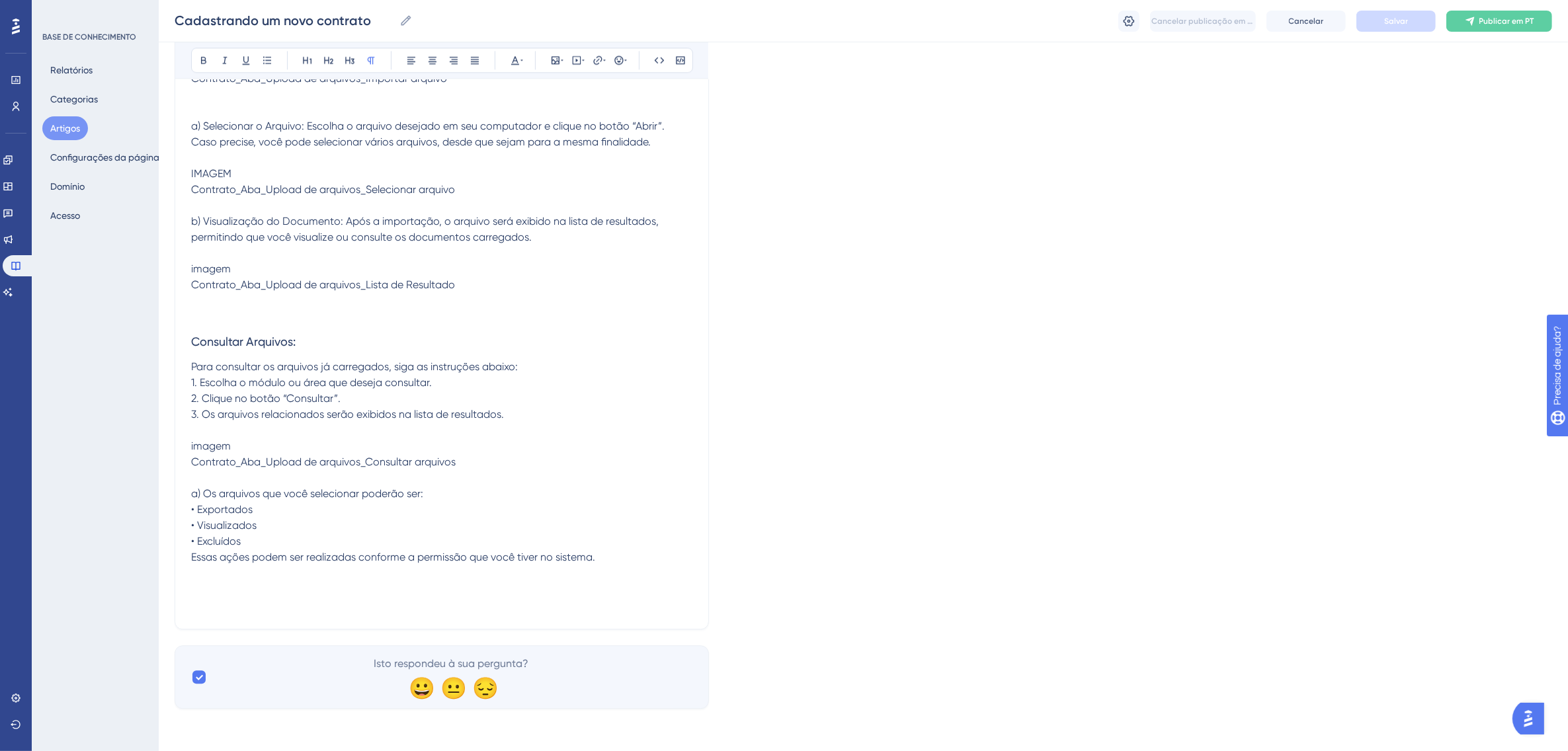
scroll to position [11332, 0]
click at [640, 570] on p at bounding box center [442, 573] width 501 height 16
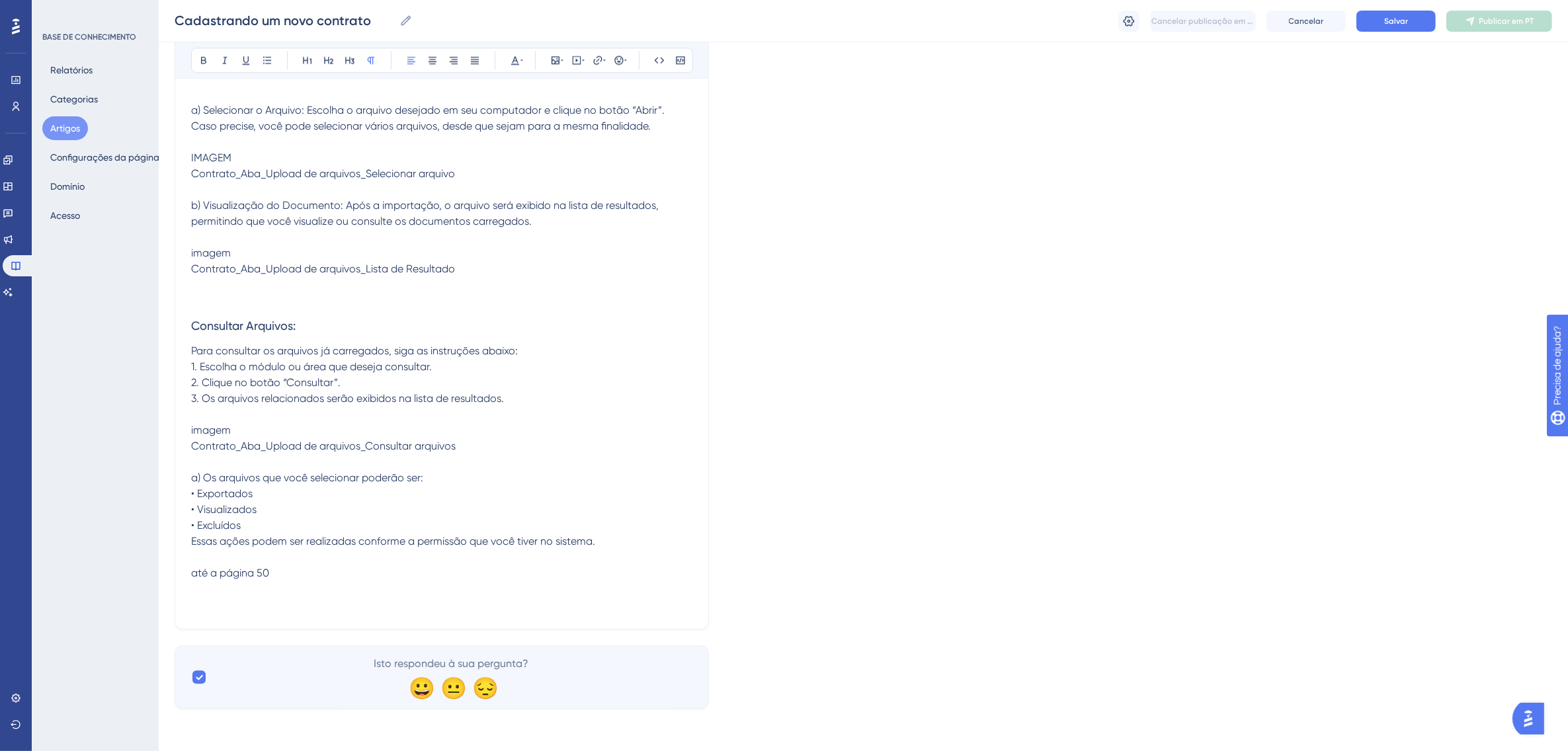
click at [311, 581] on p "até a página 50" at bounding box center [442, 573] width 501 height 16
drag, startPoint x: 298, startPoint y: 587, endPoint x: 186, endPoint y: 586, distance: 112.0
copy span "até a página 50"
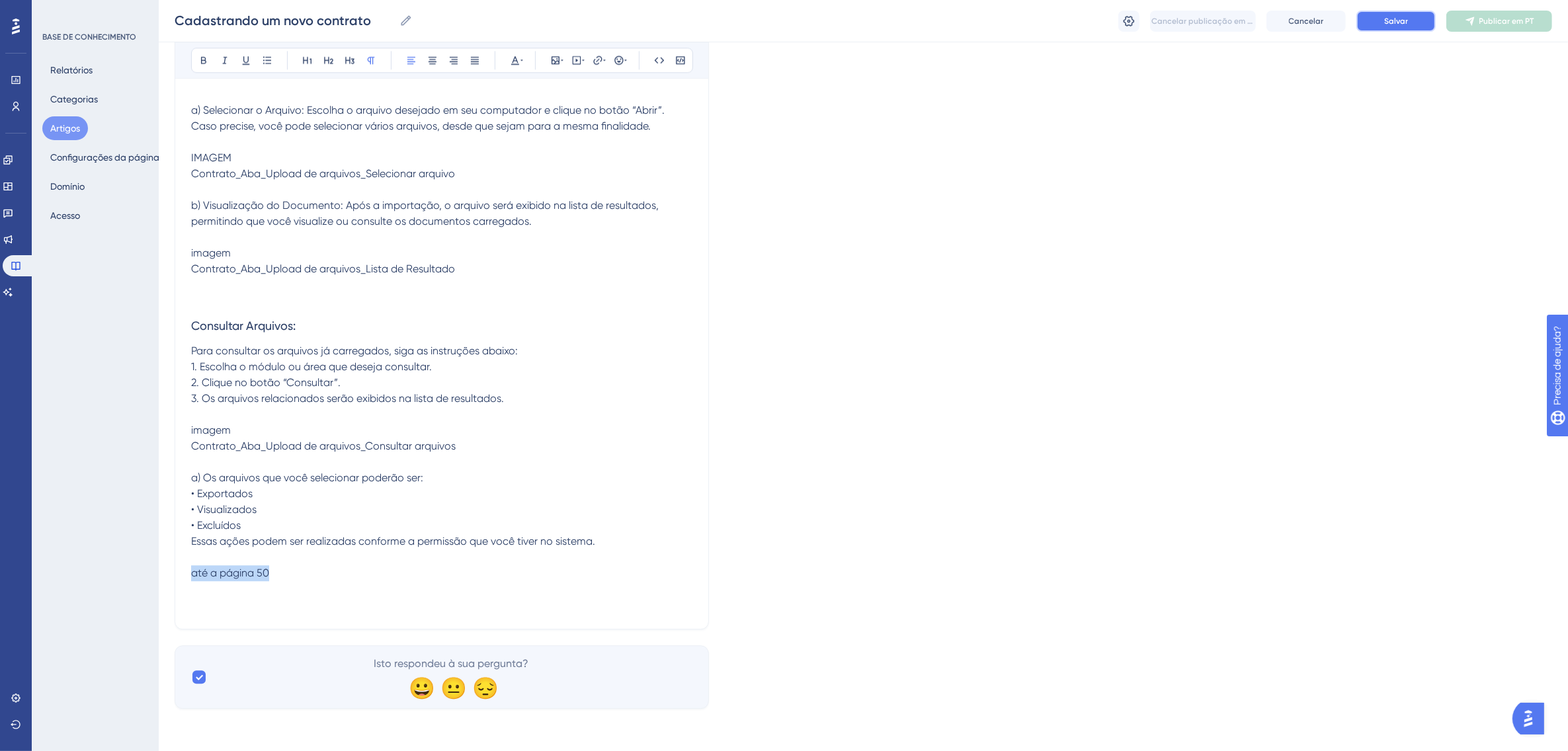
click at [1393, 24] on span "Salvar" at bounding box center [1396, 21] width 24 height 11
